Goal: Task Accomplishment & Management: Manage account settings

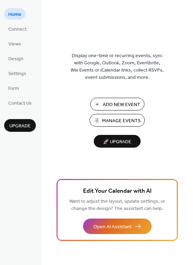
click at [120, 118] on span "Manage Events" at bounding box center [121, 121] width 39 height 7
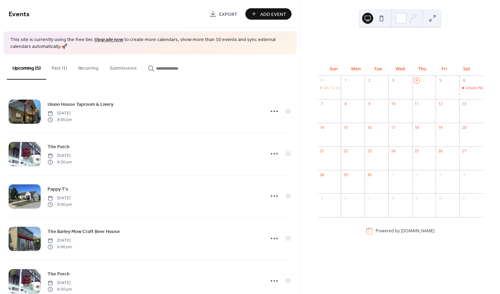
click at [62, 72] on button "Past (1)" at bounding box center [59, 66] width 27 height 24
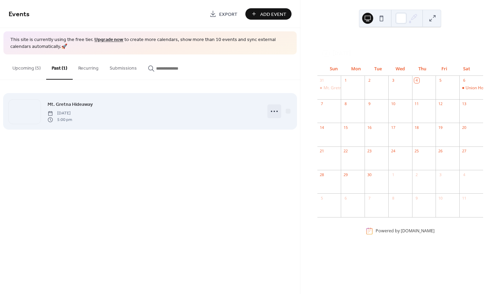
click at [273, 111] on icon at bounding box center [274, 111] width 11 height 11
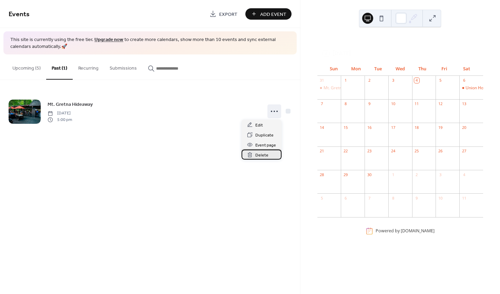
click at [257, 156] on span "Delete" at bounding box center [261, 155] width 13 height 7
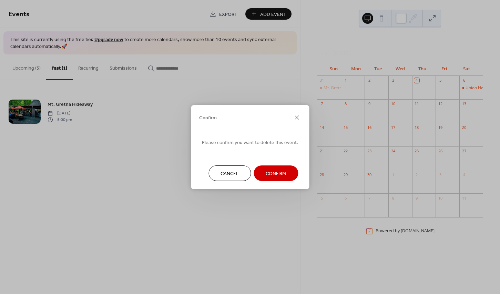
click at [258, 165] on button "Confirm" at bounding box center [276, 173] width 44 height 16
